Goal: Information Seeking & Learning: Compare options

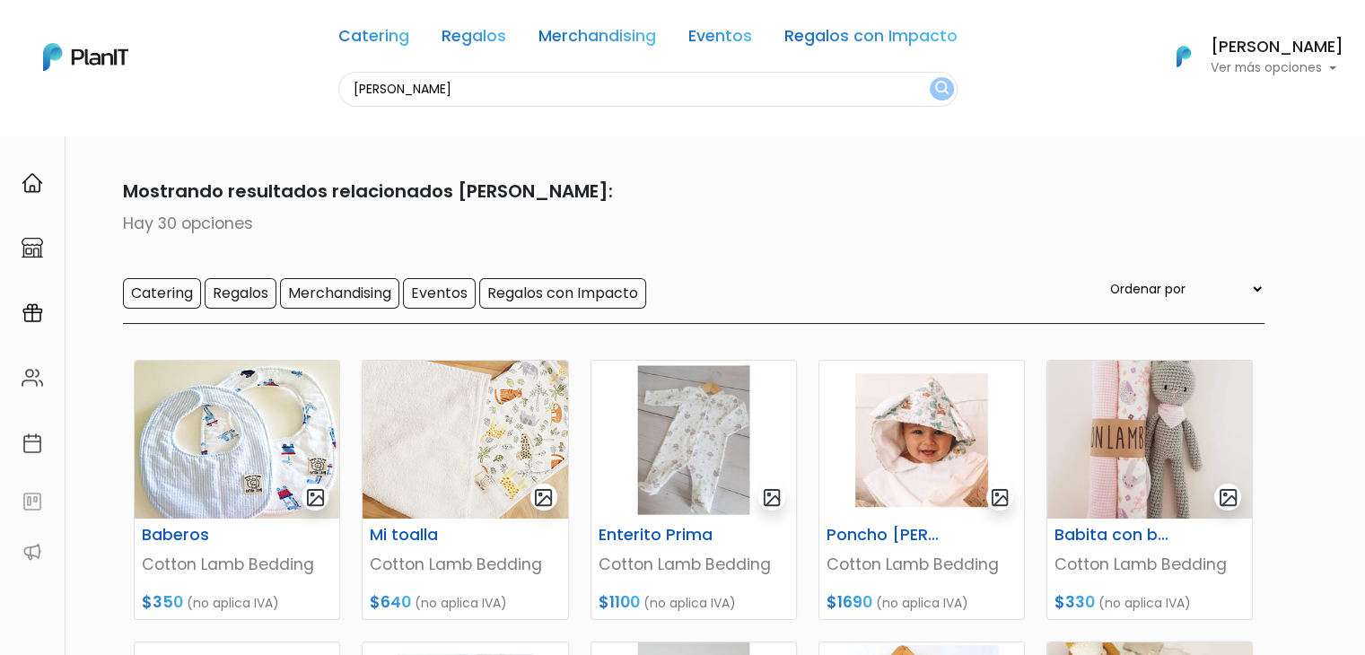
click at [485, 81] on input "COTTO" at bounding box center [647, 89] width 619 height 35
type input "alfajo"
click at [930, 77] on button "submit" at bounding box center [942, 88] width 24 height 23
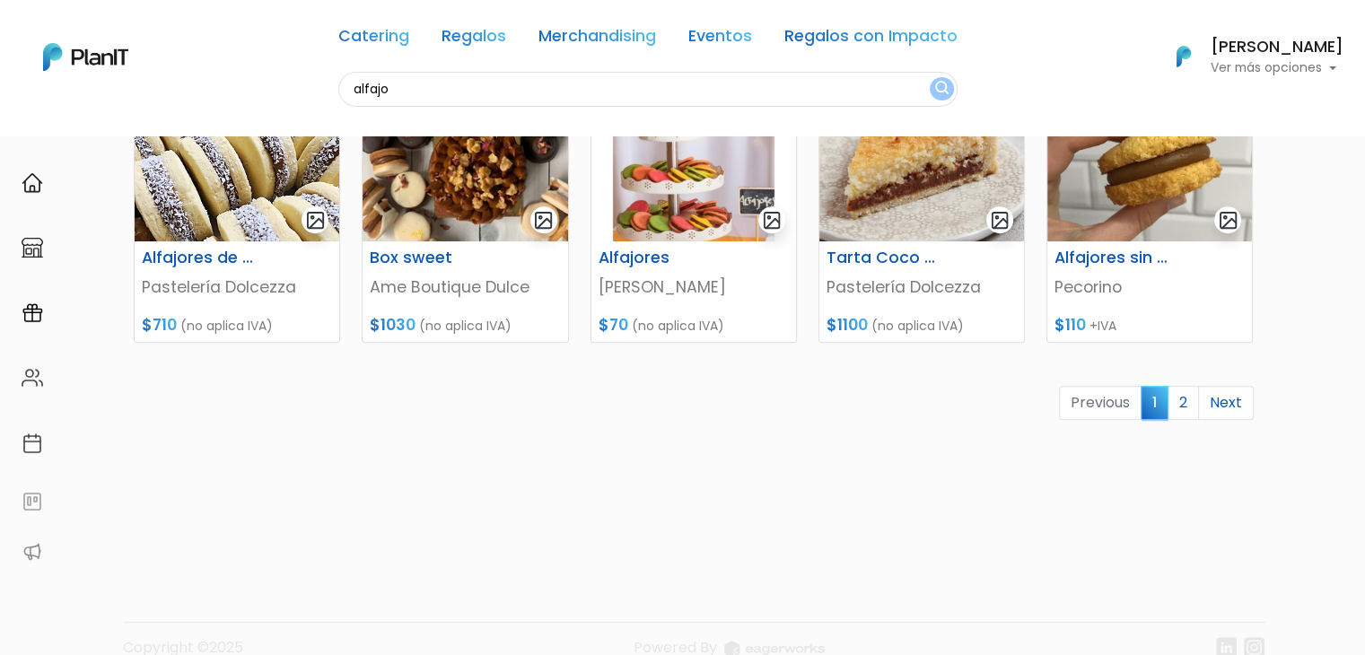
click at [1184, 403] on link "2" at bounding box center [1183, 403] width 31 height 34
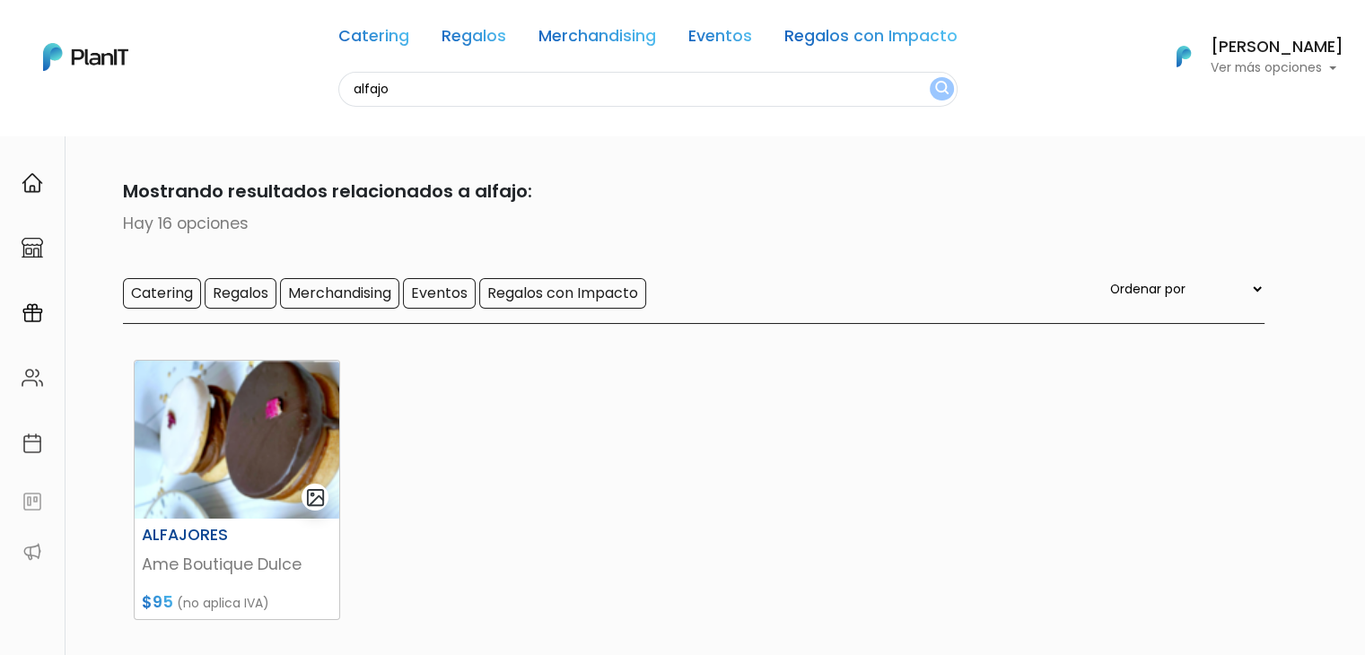
click at [253, 420] on img at bounding box center [237, 440] width 205 height 158
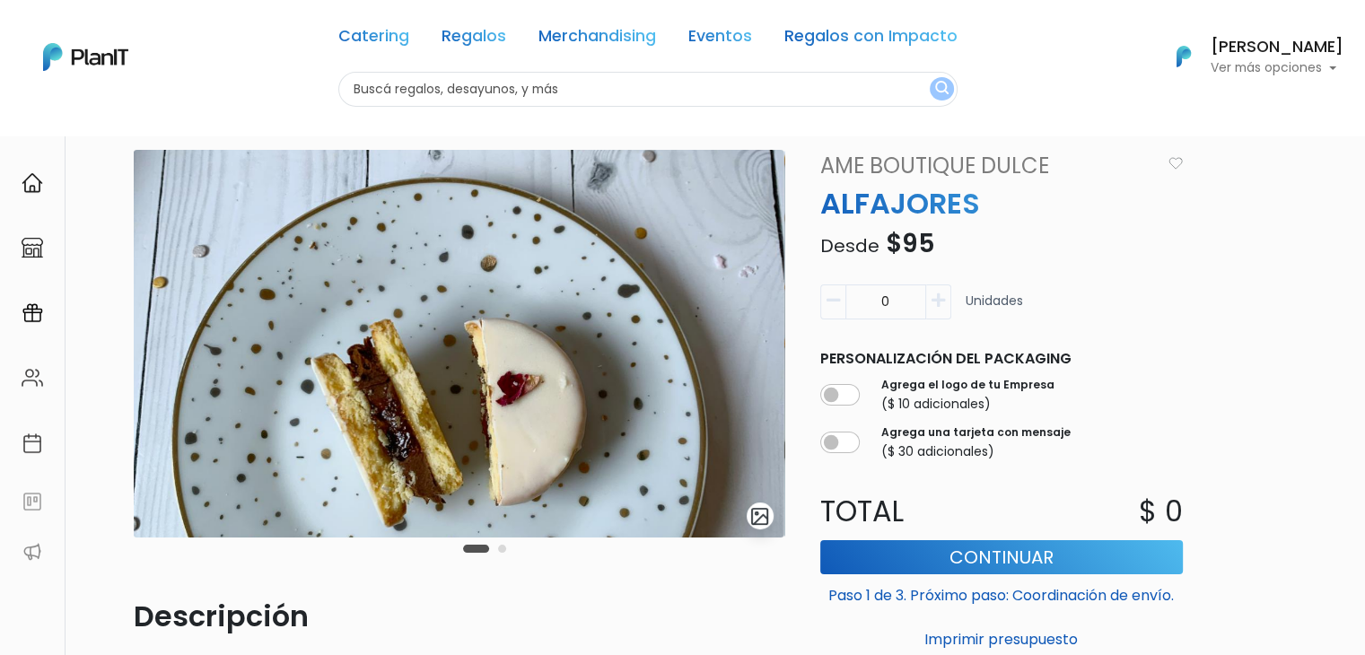
scroll to position [22, 0]
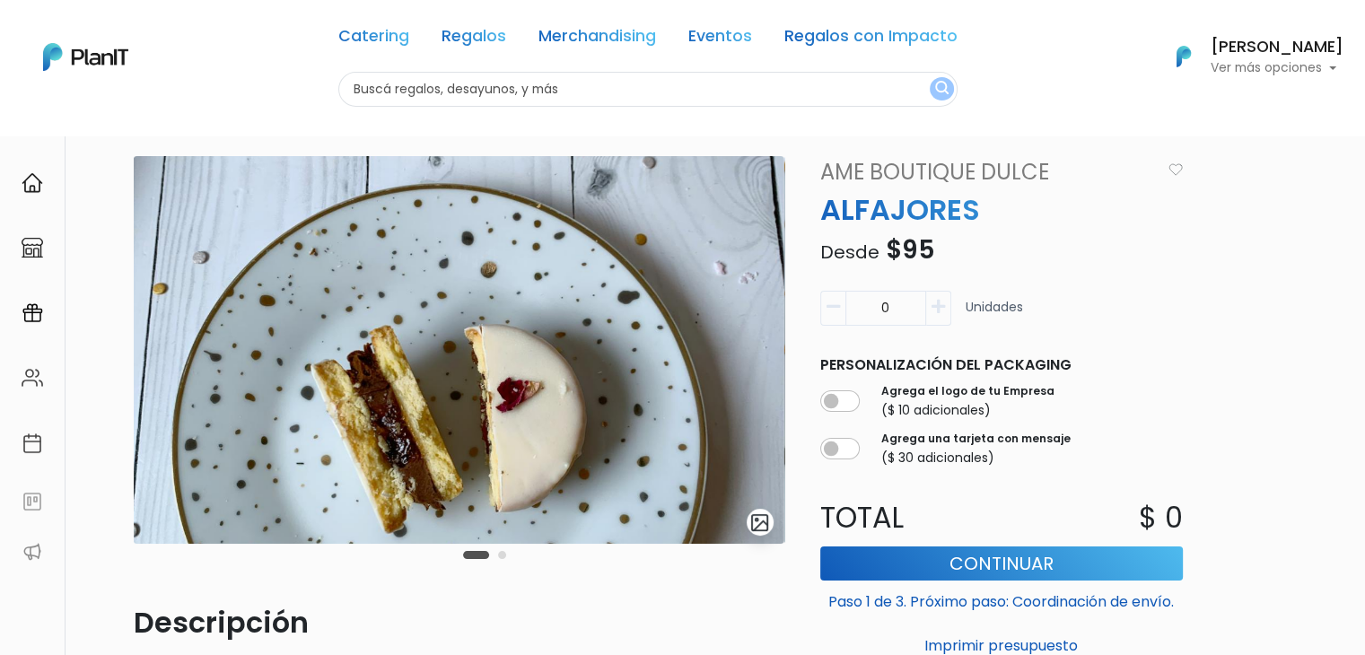
click at [510, 554] on div "Carousel Pagination" at bounding box center [485, 555] width 52 height 22
click at [506, 554] on div "Carousel Pagination" at bounding box center [485, 555] width 52 height 22
click at [503, 554] on button "Carousel Page 2" at bounding box center [502, 555] width 8 height 8
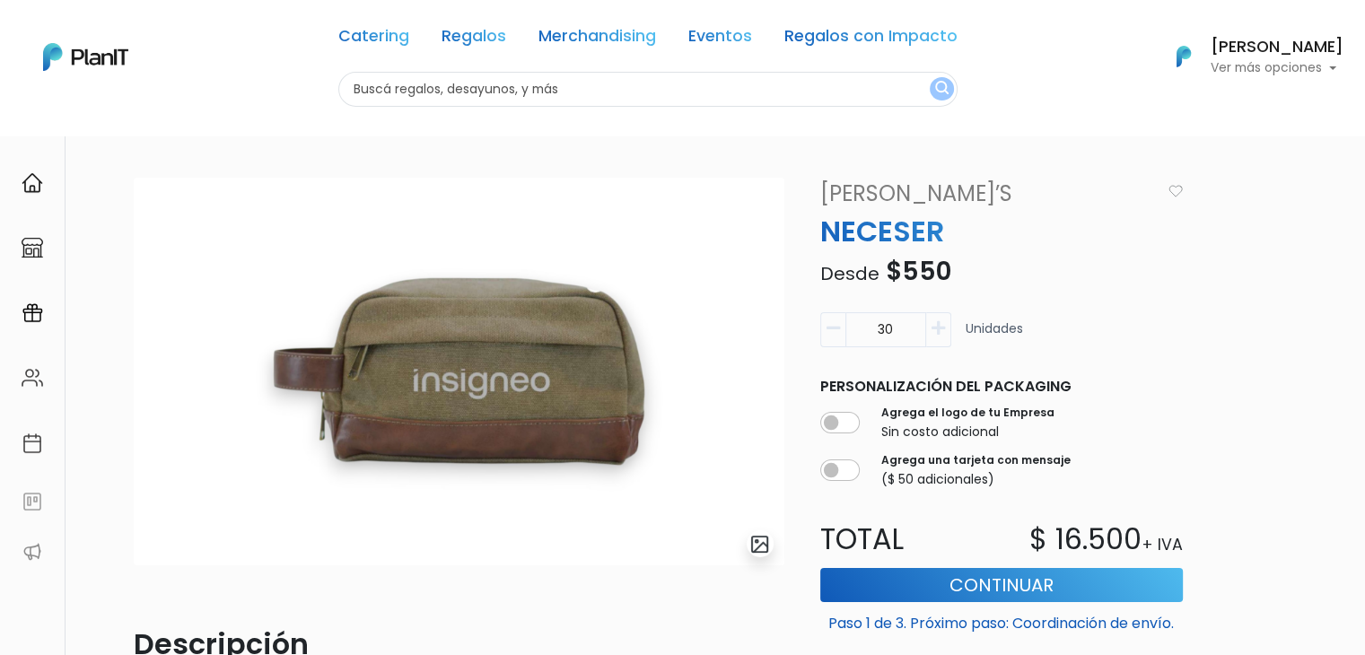
click at [487, 77] on input "text" at bounding box center [647, 89] width 619 height 35
type input "nece"
click at [930, 77] on button "submit" at bounding box center [942, 88] width 24 height 23
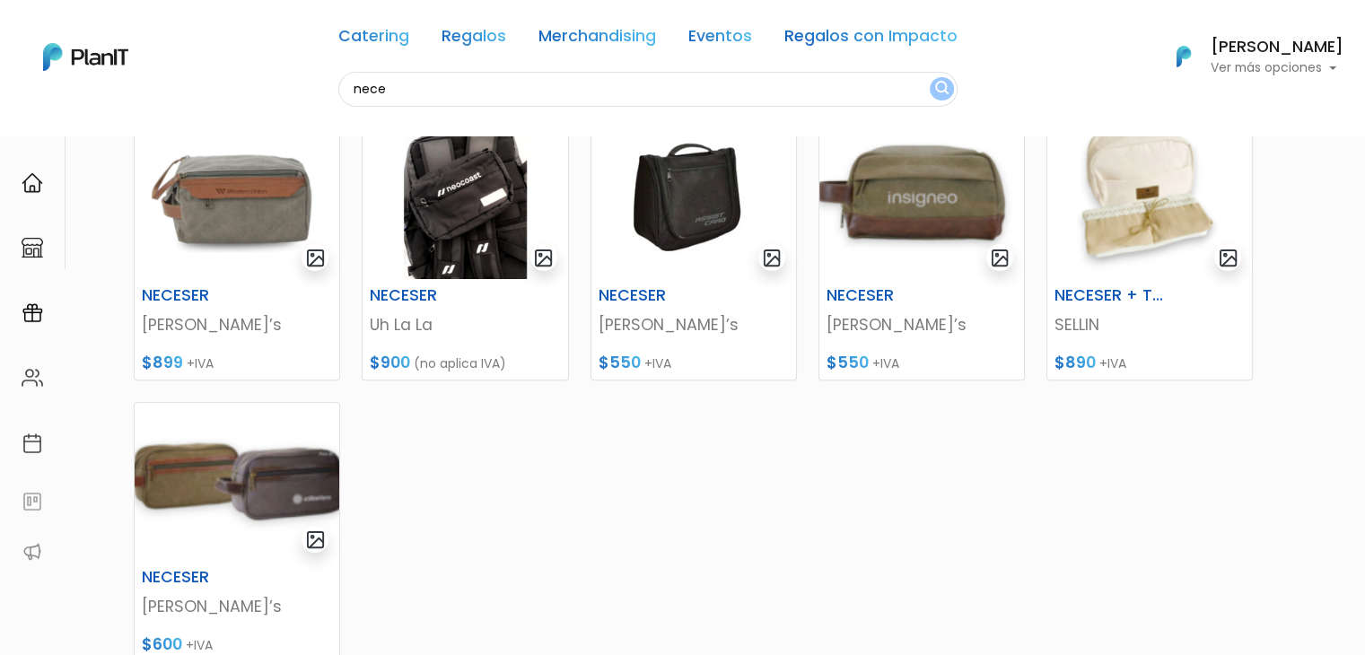
scroll to position [523, 0]
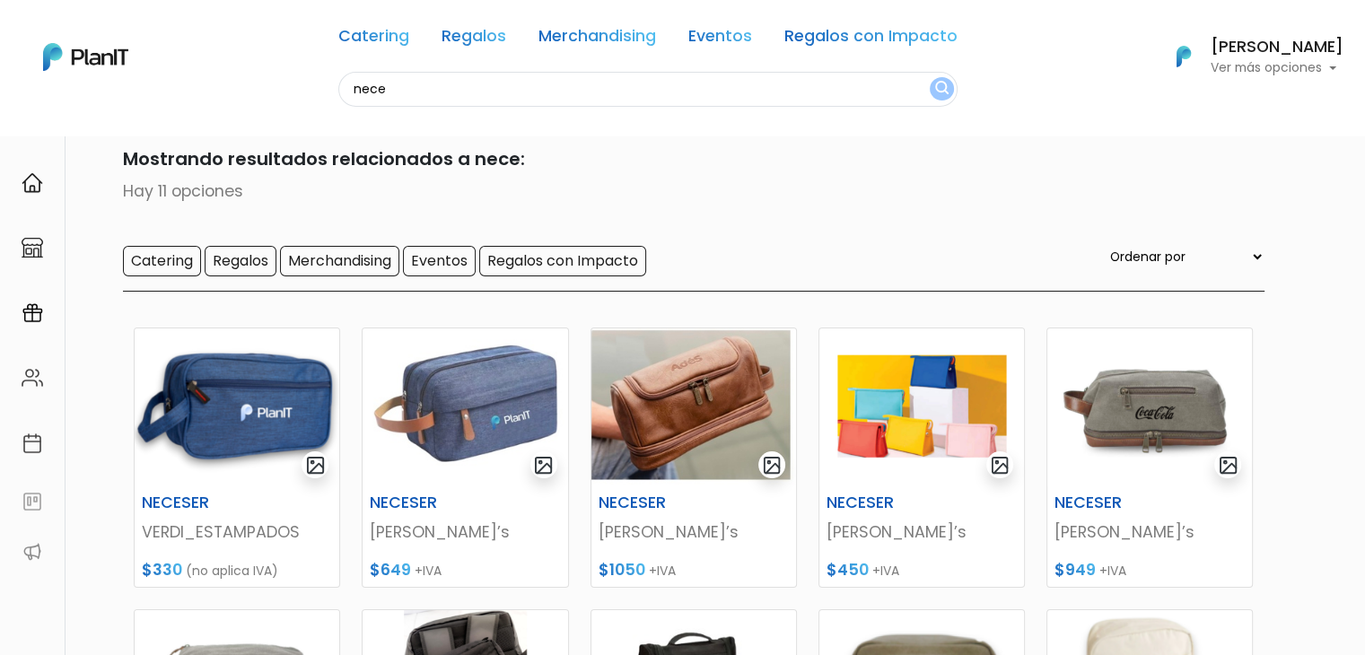
scroll to position [24, 0]
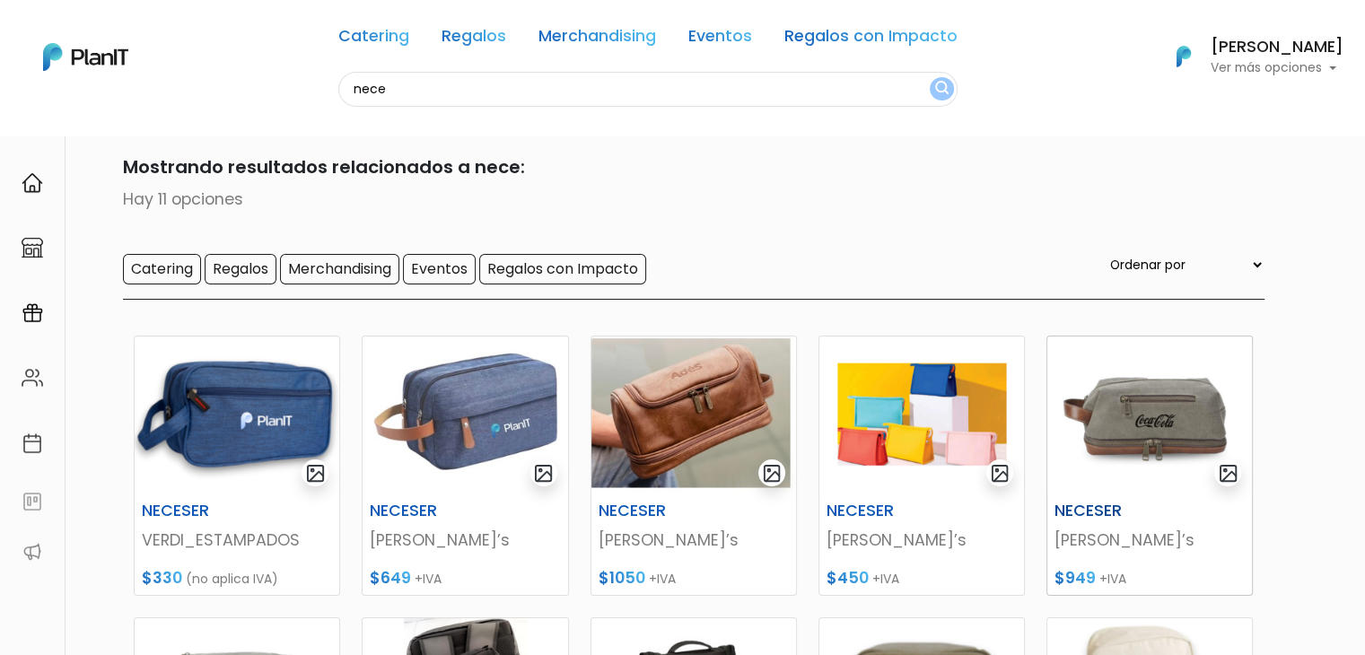
click at [1102, 415] on img at bounding box center [1150, 416] width 205 height 158
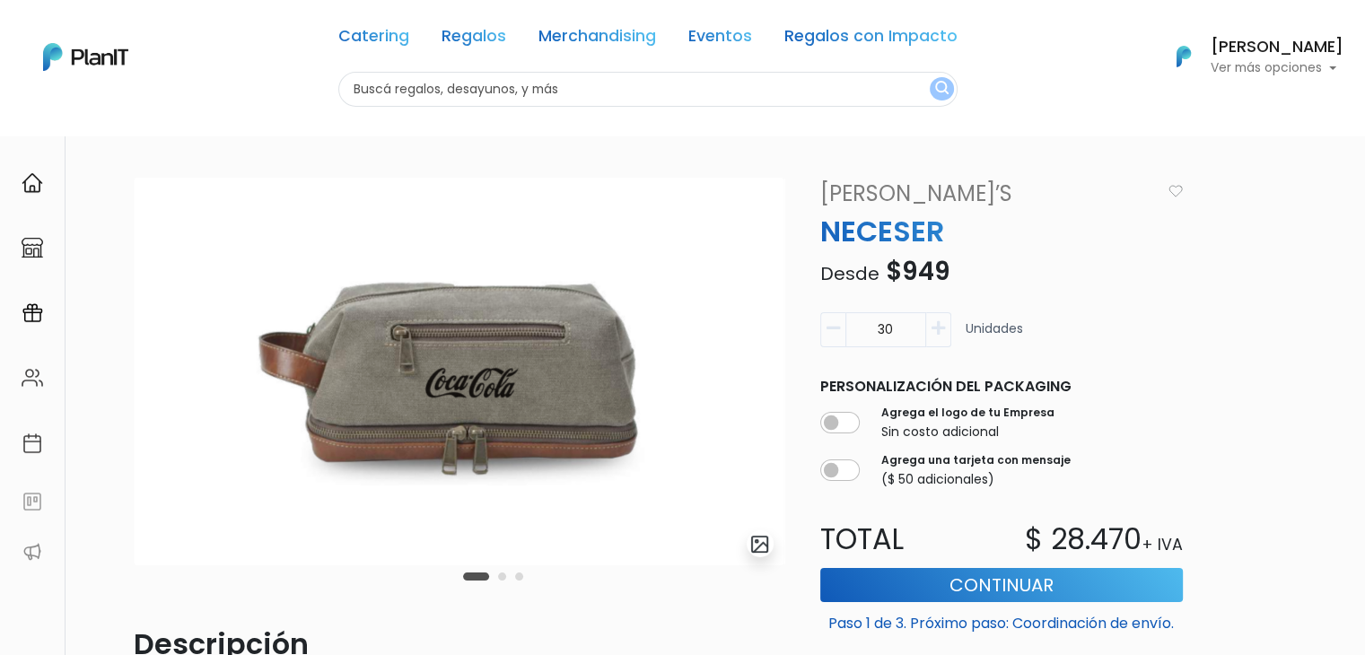
click at [866, 196] on link "[PERSON_NAME]’s" at bounding box center [986, 194] width 352 height 32
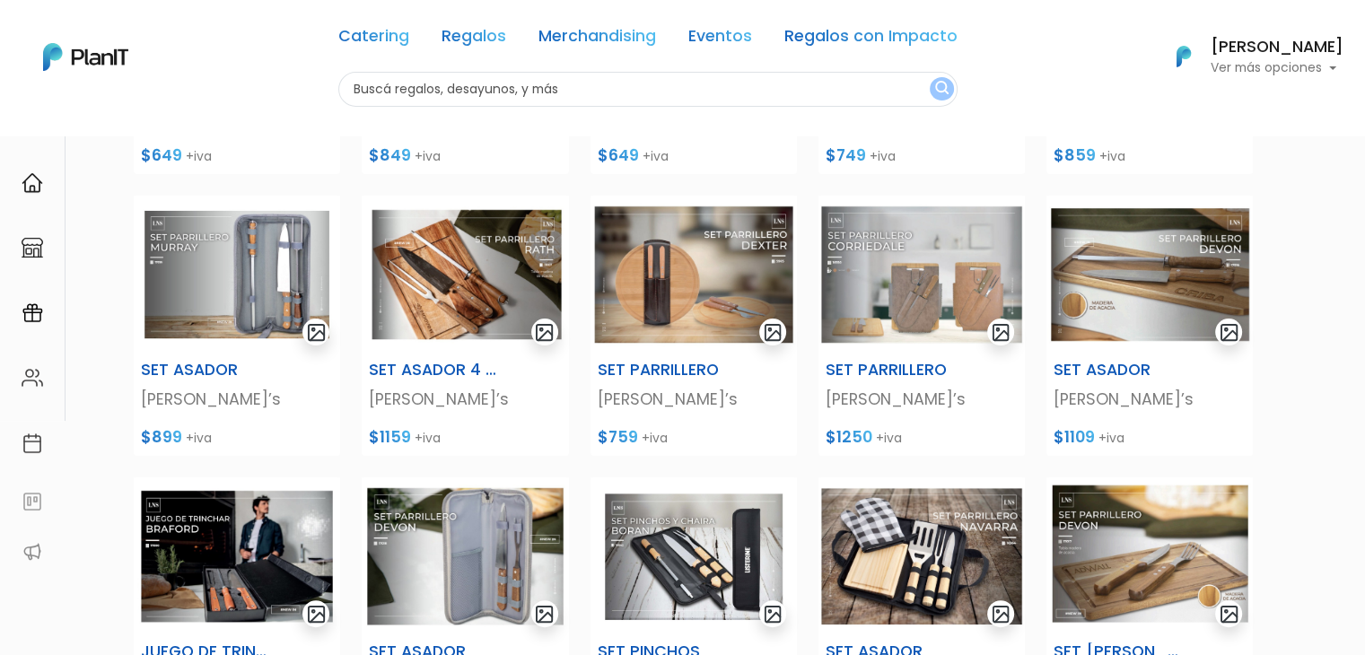
scroll to position [776, 0]
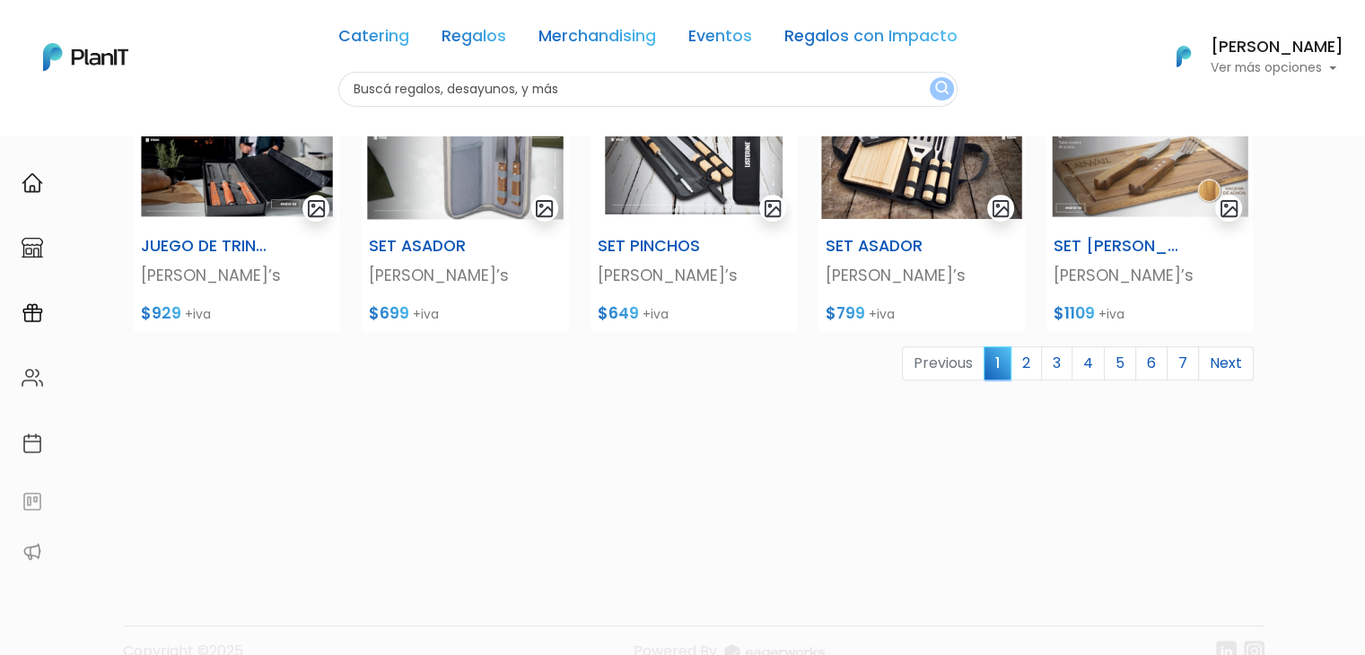
click at [1186, 356] on link "7" at bounding box center [1183, 364] width 32 height 34
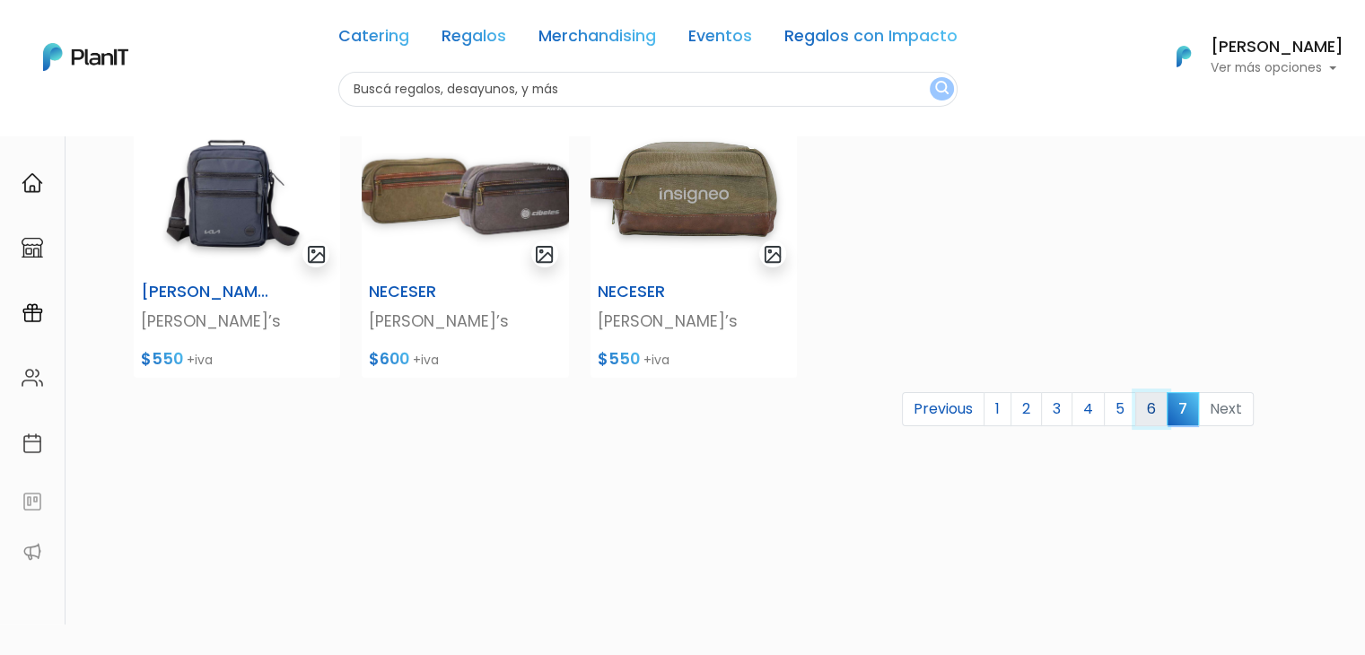
click at [1150, 417] on link "6" at bounding box center [1152, 409] width 32 height 34
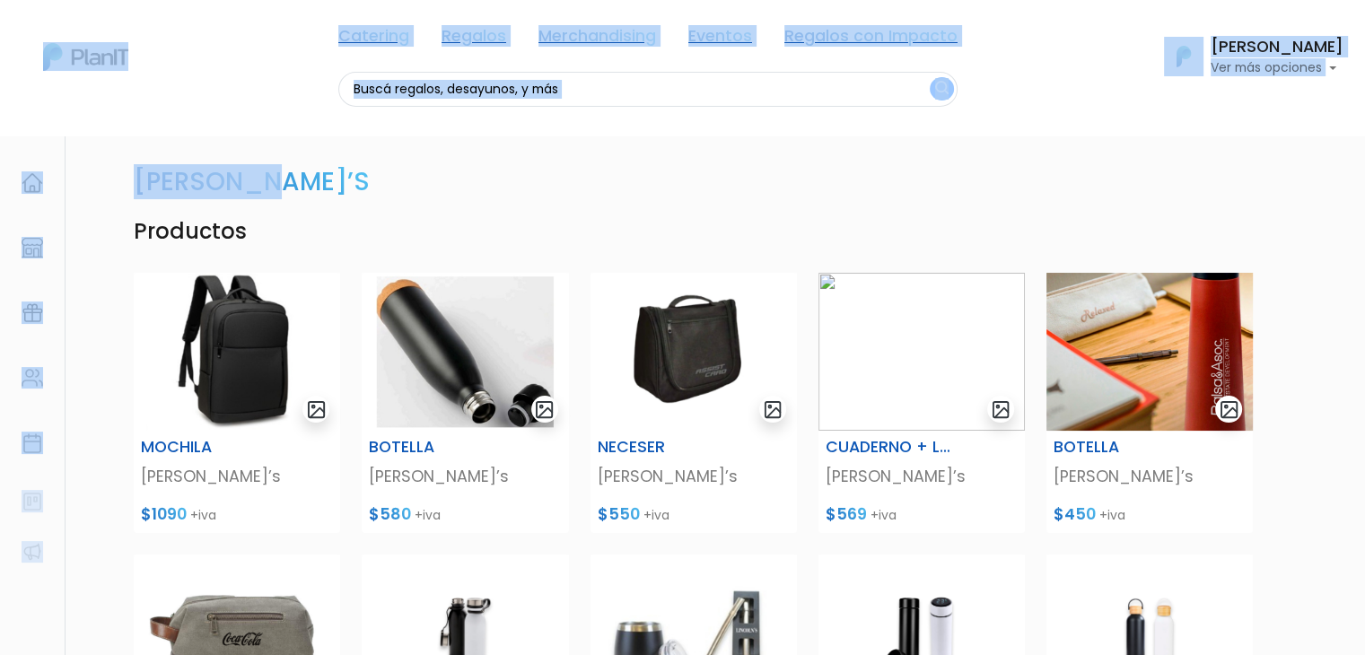
scroll to position [319, 0]
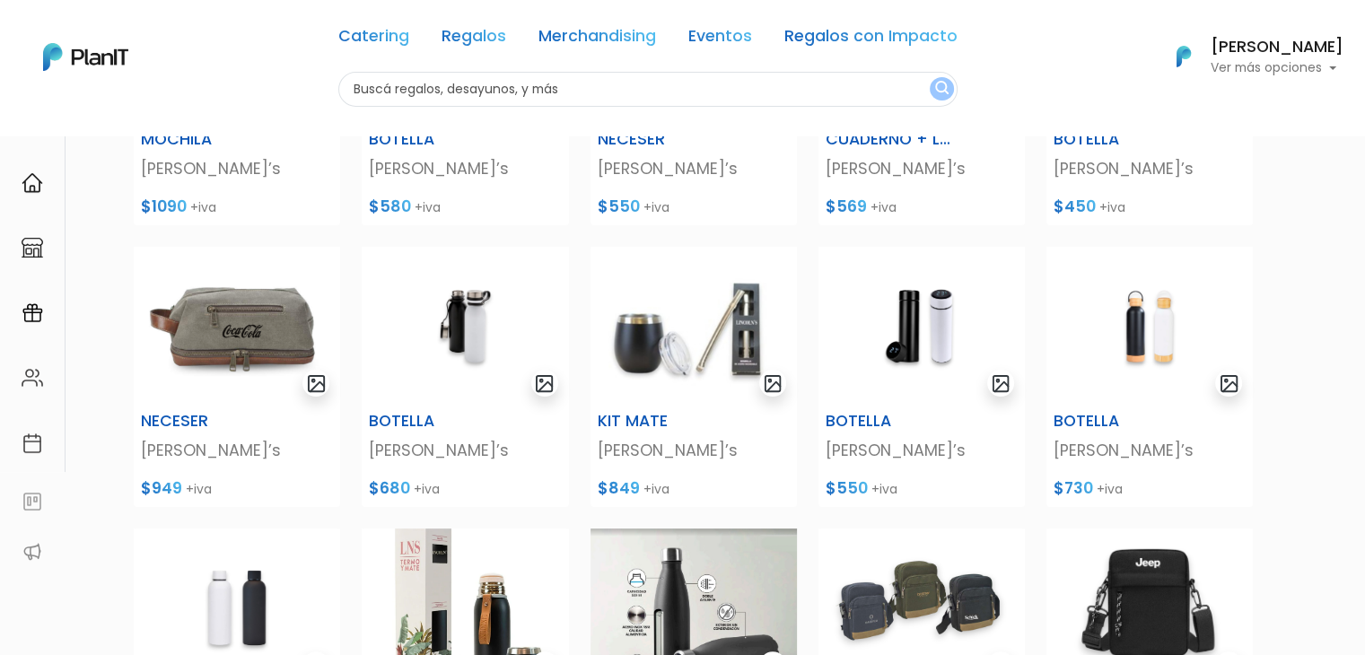
click at [1324, 383] on div "Lincoln’s Productos MOCHILA Lincoln’s $1090 +iva BOTELLA Lincoln’s $580 +iva NE…" at bounding box center [682, 481] width 1365 height 1331
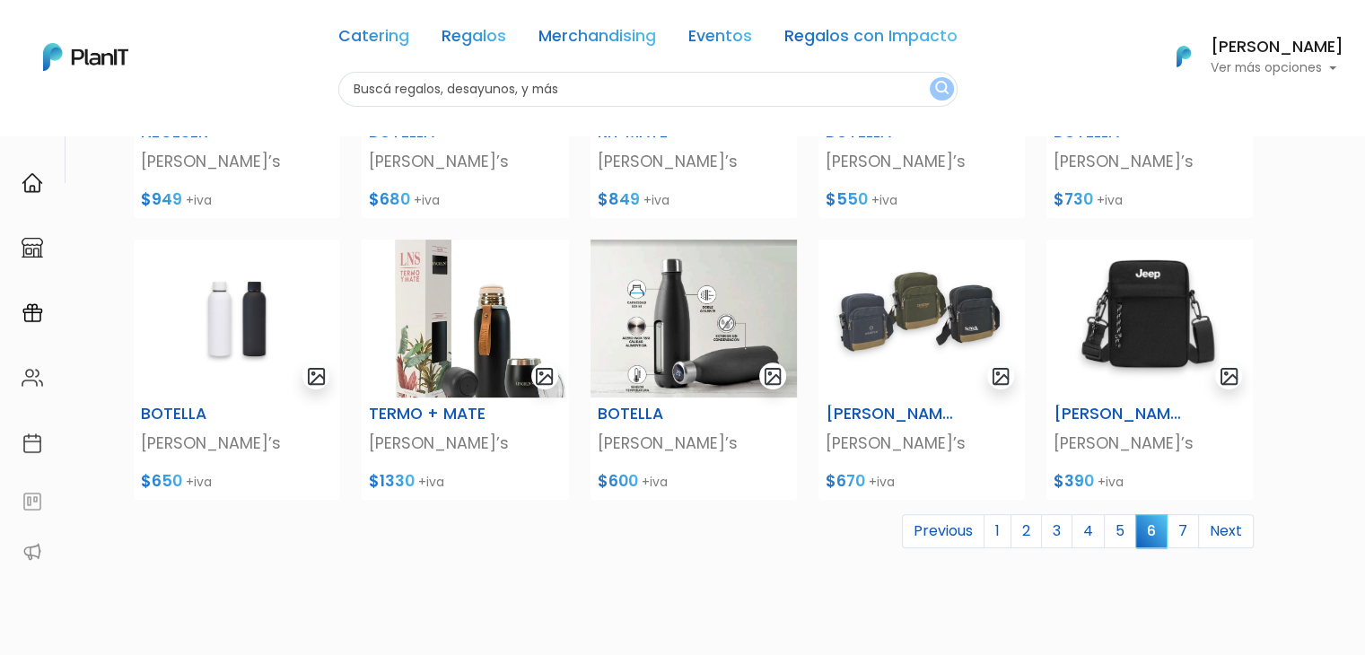
scroll to position [655, 0]
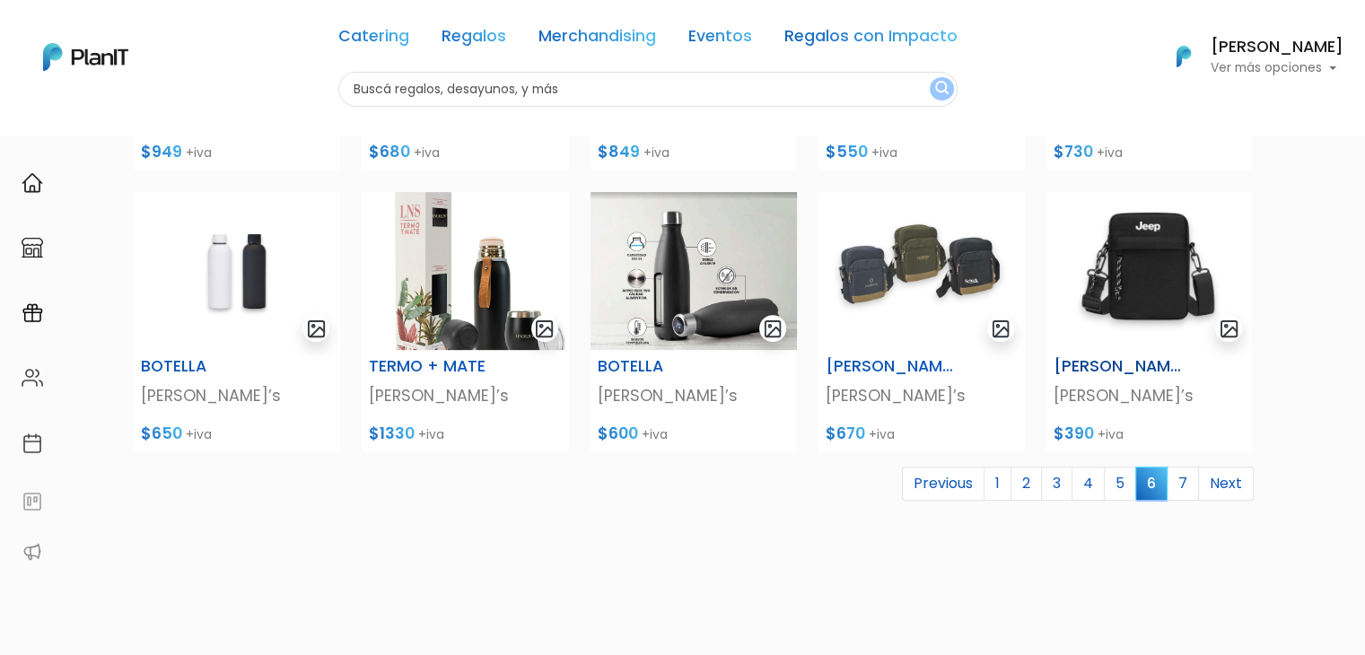
click at [1133, 259] on img at bounding box center [1150, 271] width 206 height 158
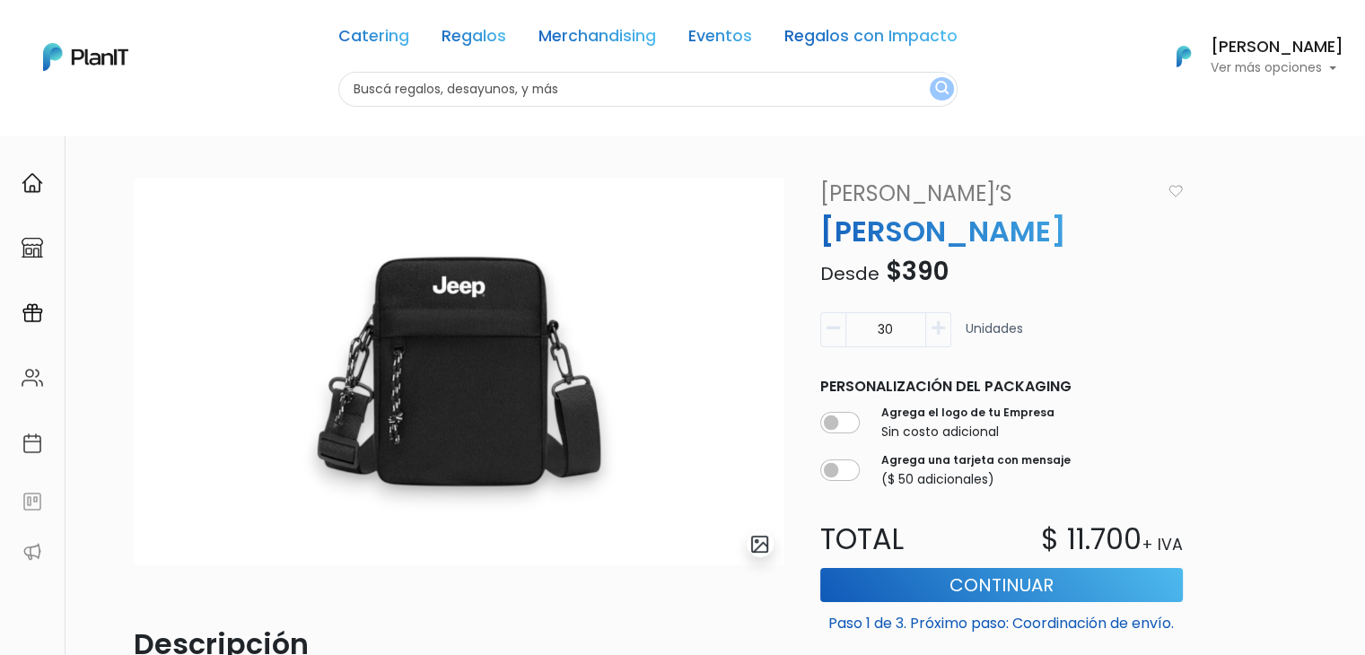
click at [1280, 56] on h6 "[PERSON_NAME]" at bounding box center [1277, 47] width 133 height 16
click at [1242, 269] on link "Cerrar Sesión" at bounding box center [1264, 267] width 160 height 36
